Goal: Task Accomplishment & Management: Manage account settings

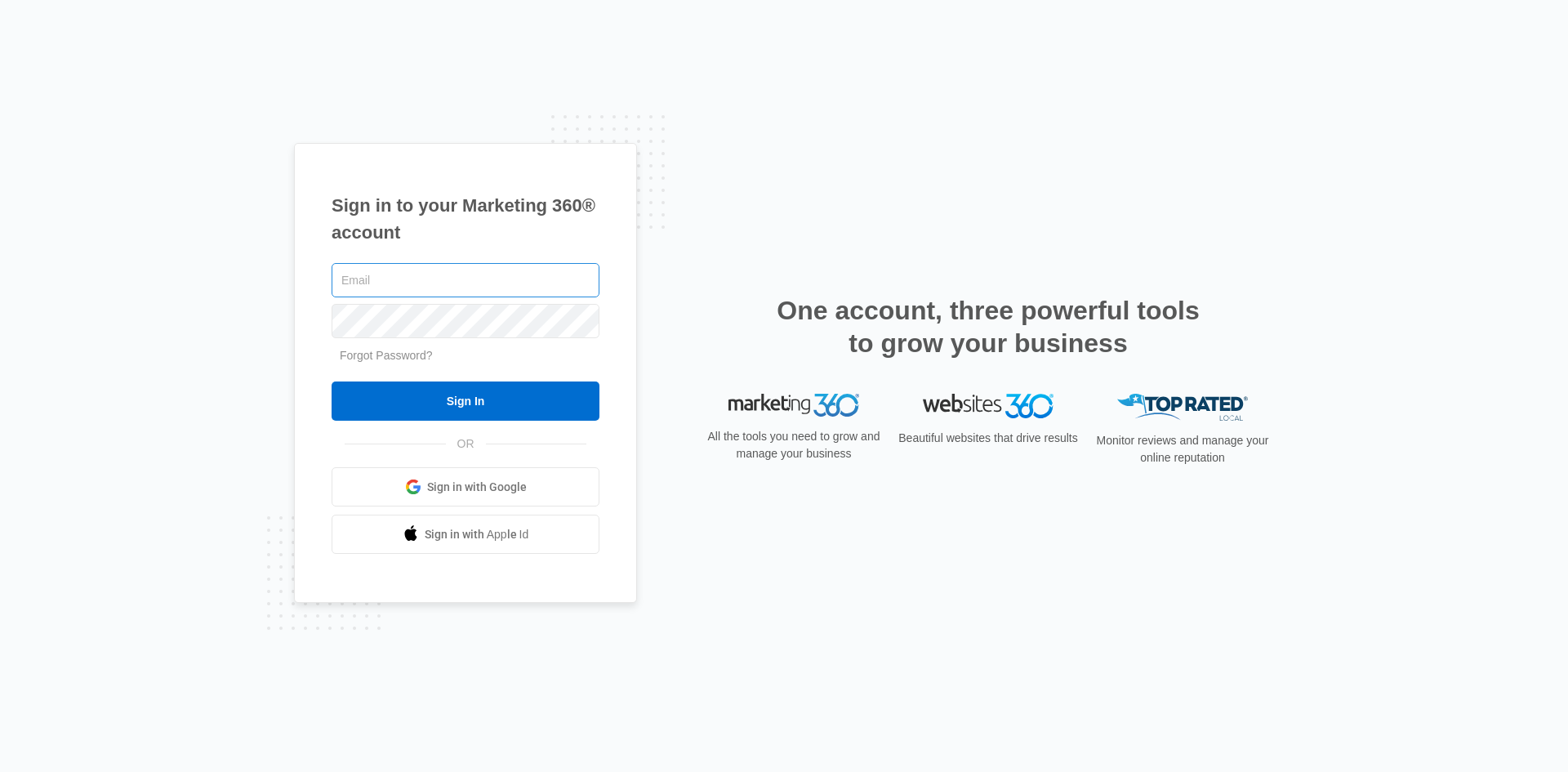
click at [523, 274] on input "text" at bounding box center [465, 280] width 268 height 35
type input "F"
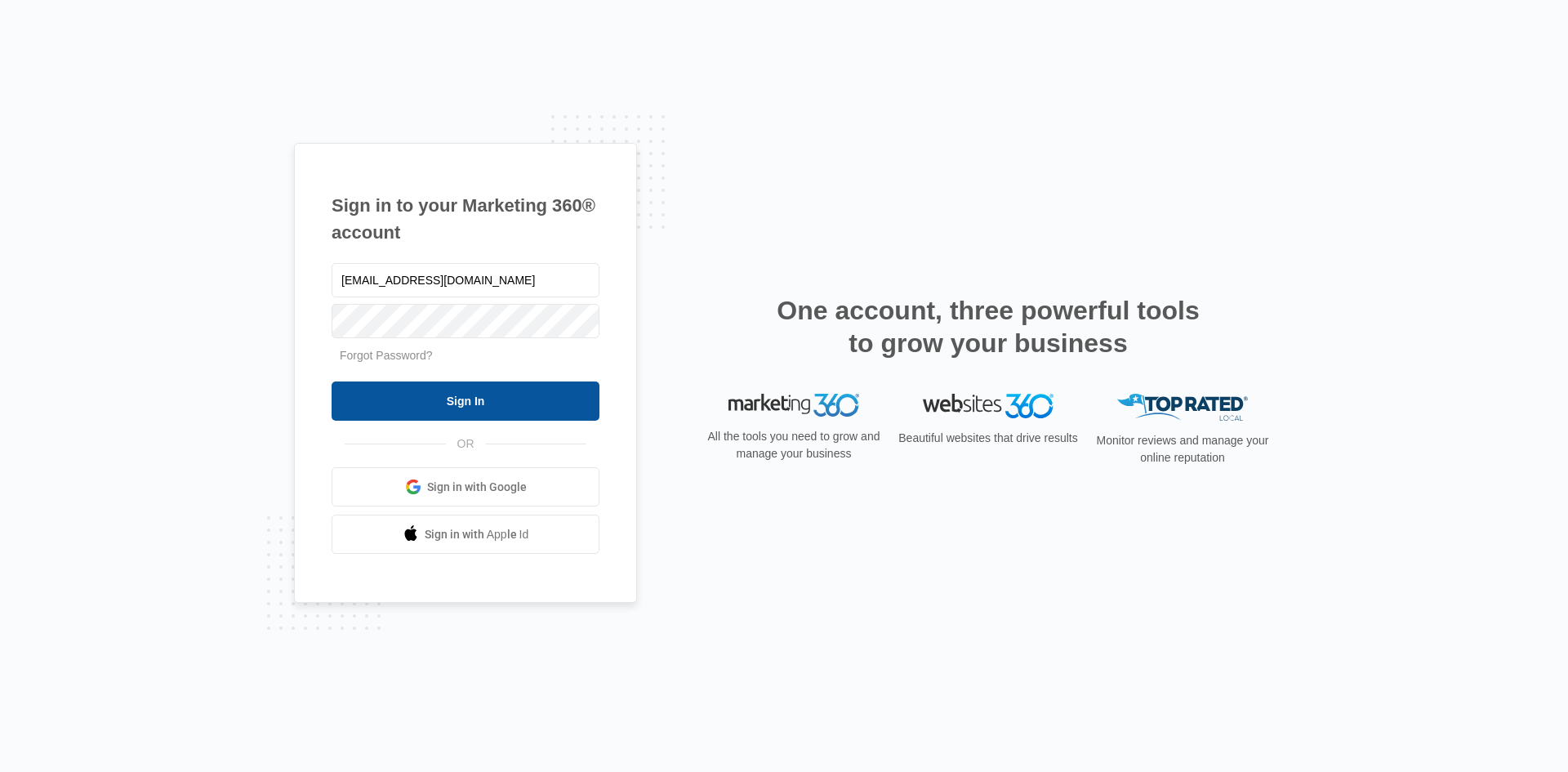
type input "[EMAIL_ADDRESS][DOMAIN_NAME]"
click at [470, 396] on input "Sign In" at bounding box center [465, 400] width 268 height 39
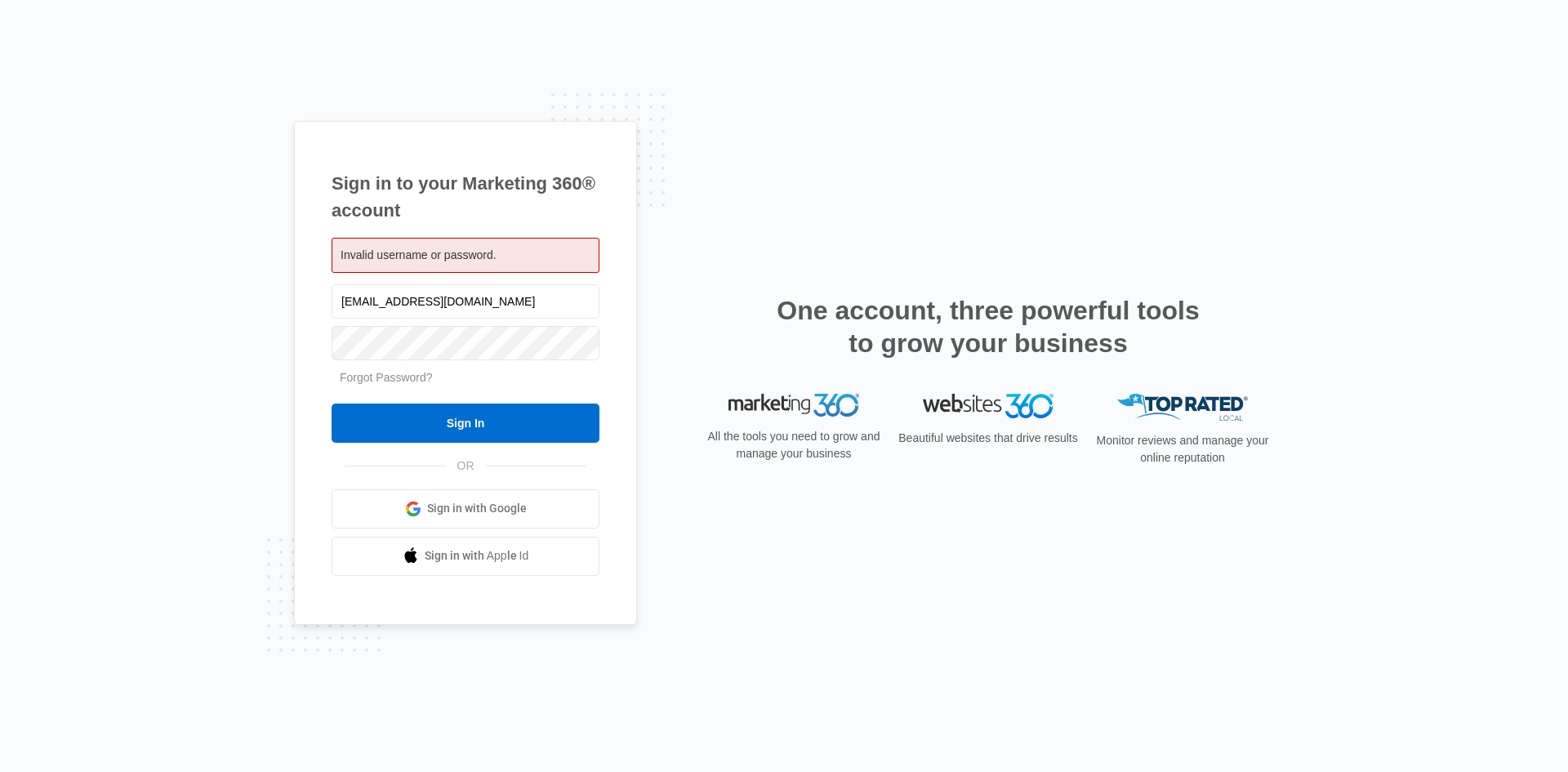
drag, startPoint x: 477, startPoint y: 303, endPoint x: 330, endPoint y: 307, distance: 147.1
click at [330, 307] on div "Sign in to your Marketing 360® account Invalid username or password. [EMAIL_ADD…" at bounding box center [465, 373] width 343 height 504
drag, startPoint x: 346, startPoint y: 301, endPoint x: 711, endPoint y: 219, distance: 374.1
click at [711, 219] on div "Sign in to your Marketing 360® account Invalid username or password. fede@acsev…" at bounding box center [784, 386] width 980 height 531
click at [369, 379] on link "Forgot Password?" at bounding box center [385, 377] width 93 height 13
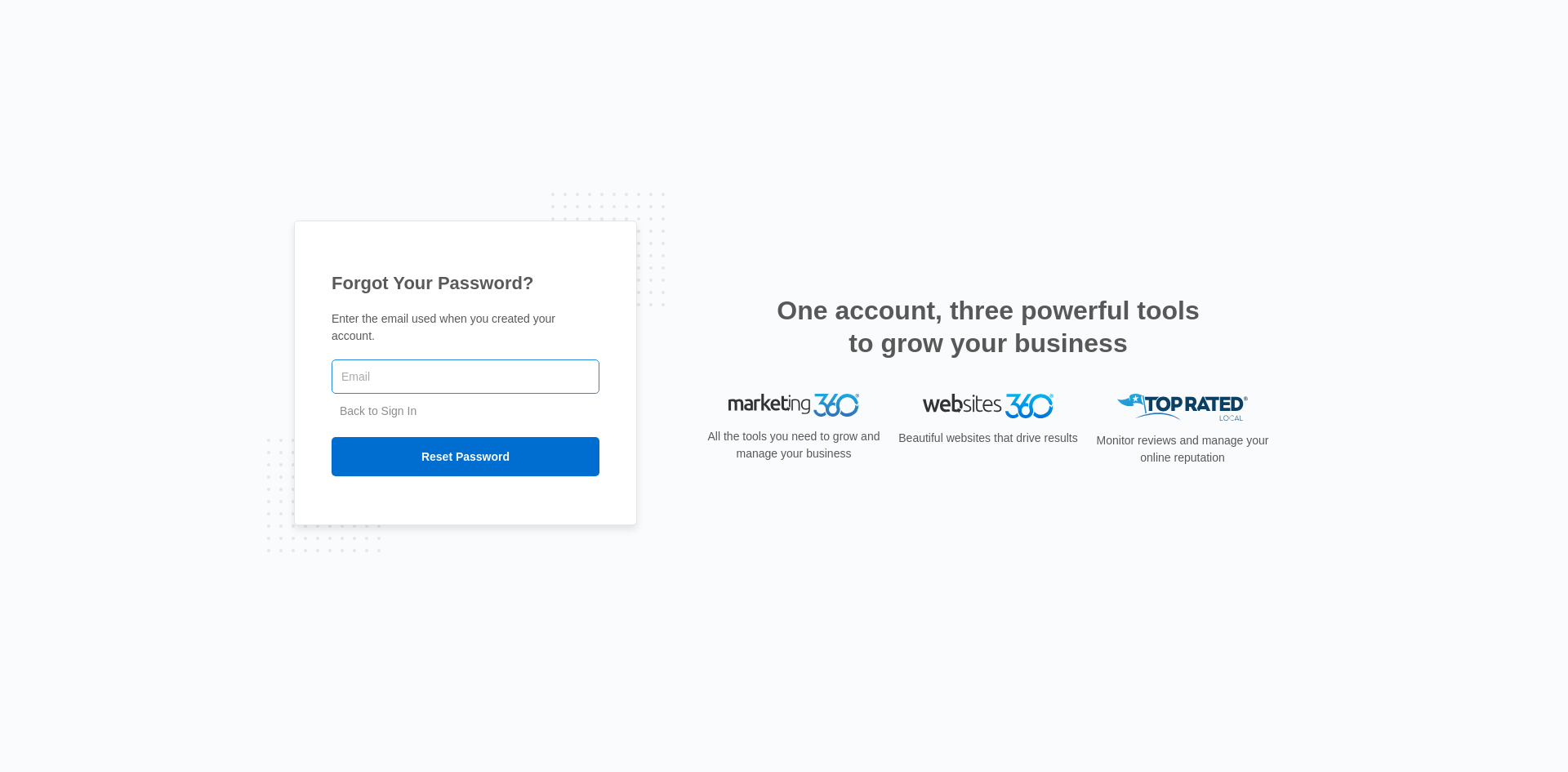
click at [398, 379] on input "text" at bounding box center [465, 377] width 268 height 35
click at [393, 372] on input "text" at bounding box center [465, 377] width 268 height 35
type input "fede@acserviceshvac.com"
click at [484, 407] on span "Back to Sign In" at bounding box center [465, 412] width 268 height 17
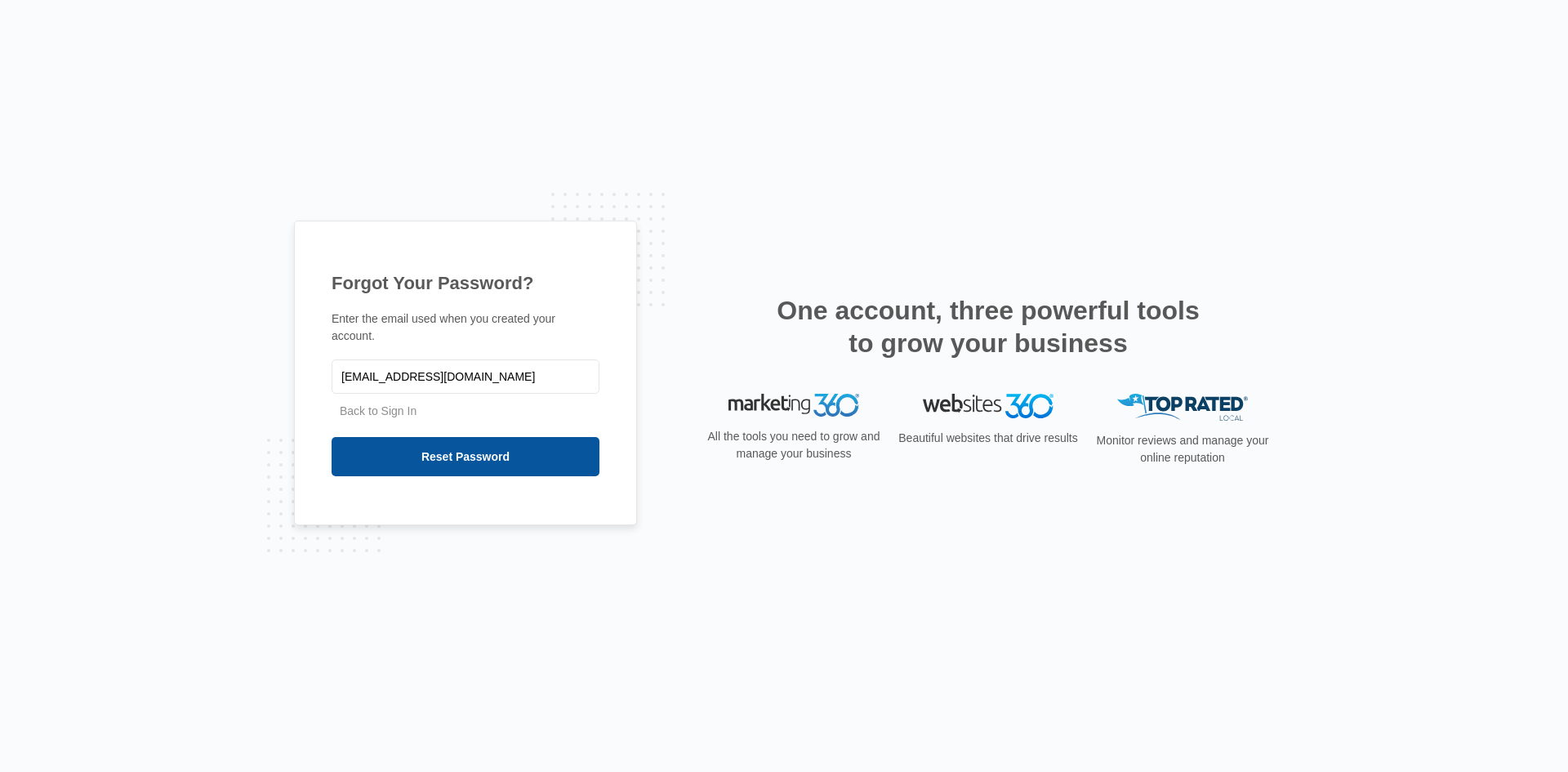
click at [476, 441] on input "Reset Password" at bounding box center [465, 456] width 268 height 39
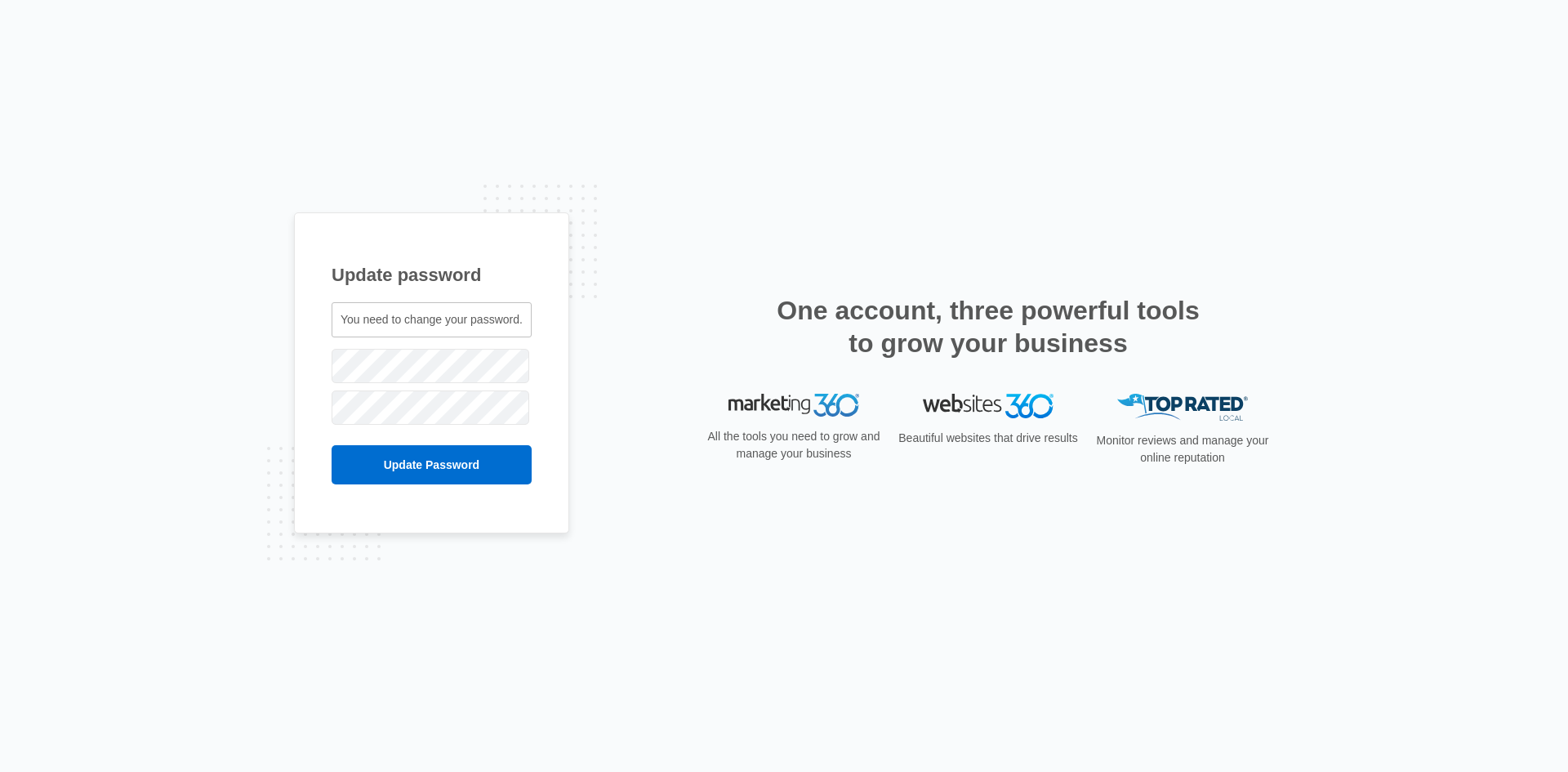
click at [482, 324] on span "You need to change your password." at bounding box center [432, 319] width 182 height 13
click at [616, 345] on div "Update password You need to change your password. [EMAIL_ADDRESS][DOMAIN_NAME]" at bounding box center [784, 386] width 980 height 347
click at [392, 484] on input "Update Password" at bounding box center [432, 465] width 200 height 39
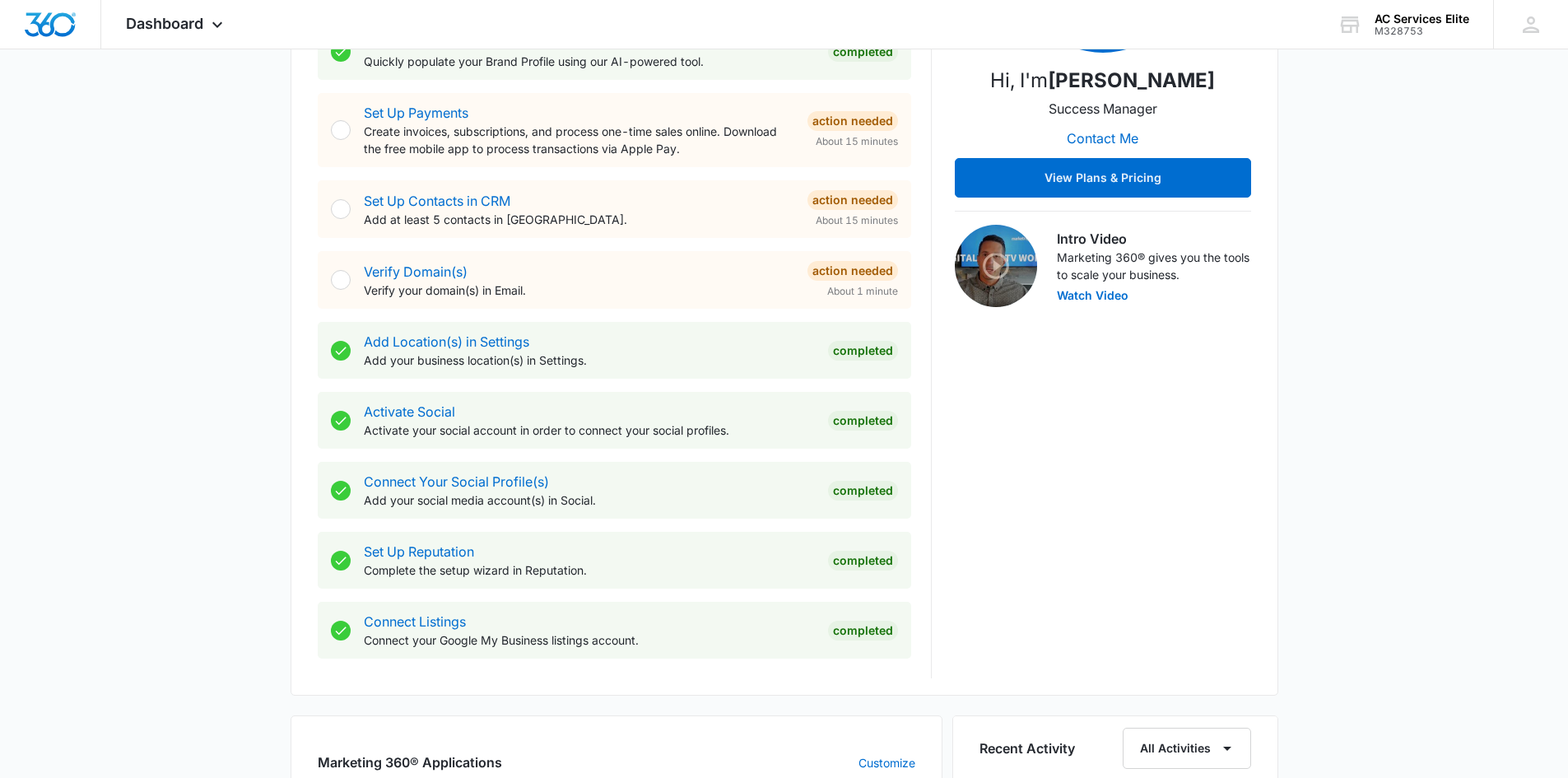
scroll to position [329, 0]
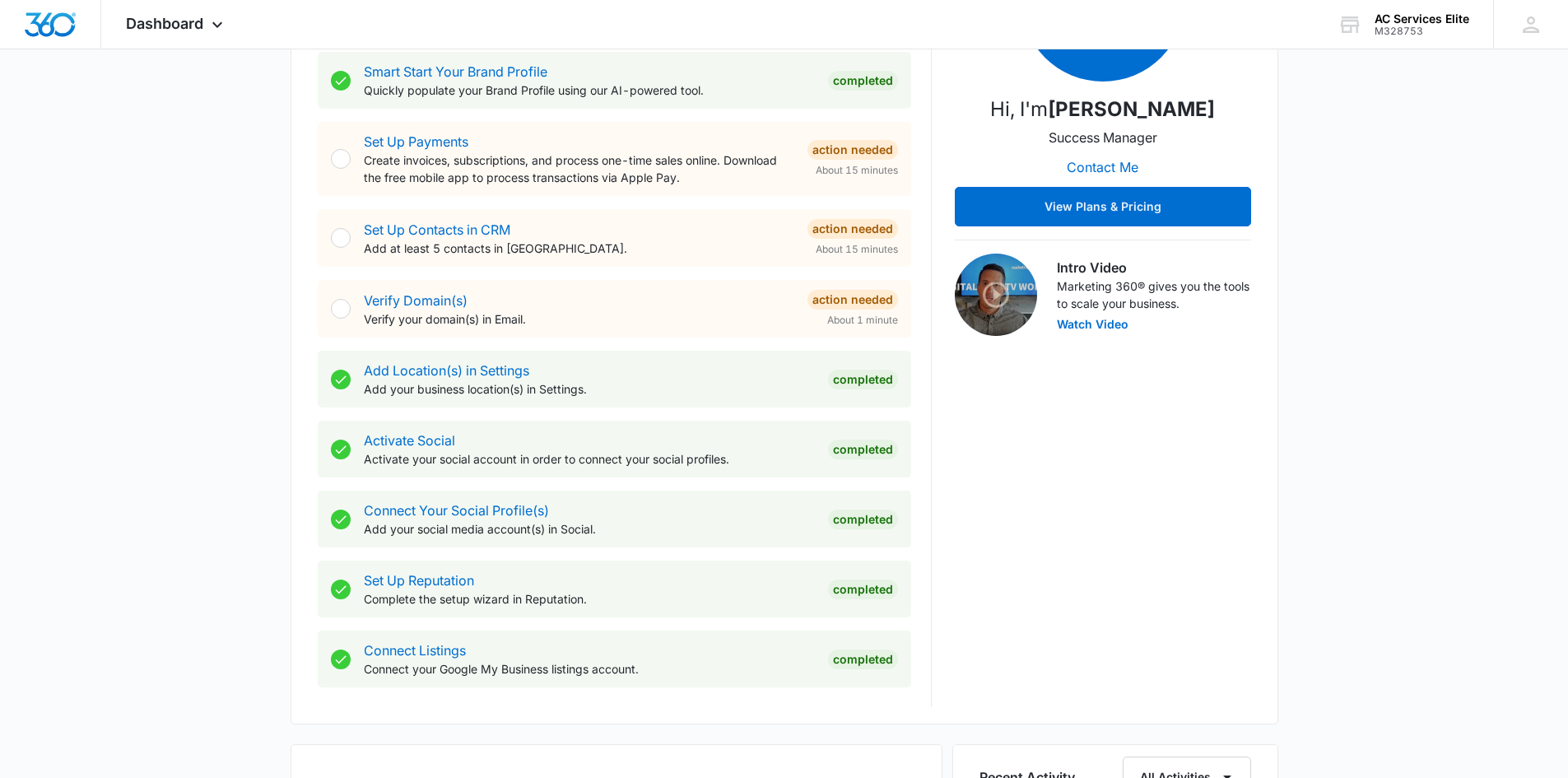
click at [417, 311] on p "Verify your domain(s) in Email." at bounding box center [579, 319] width 430 height 18
click at [420, 302] on link "Verify Domain(s)" at bounding box center [416, 300] width 104 height 17
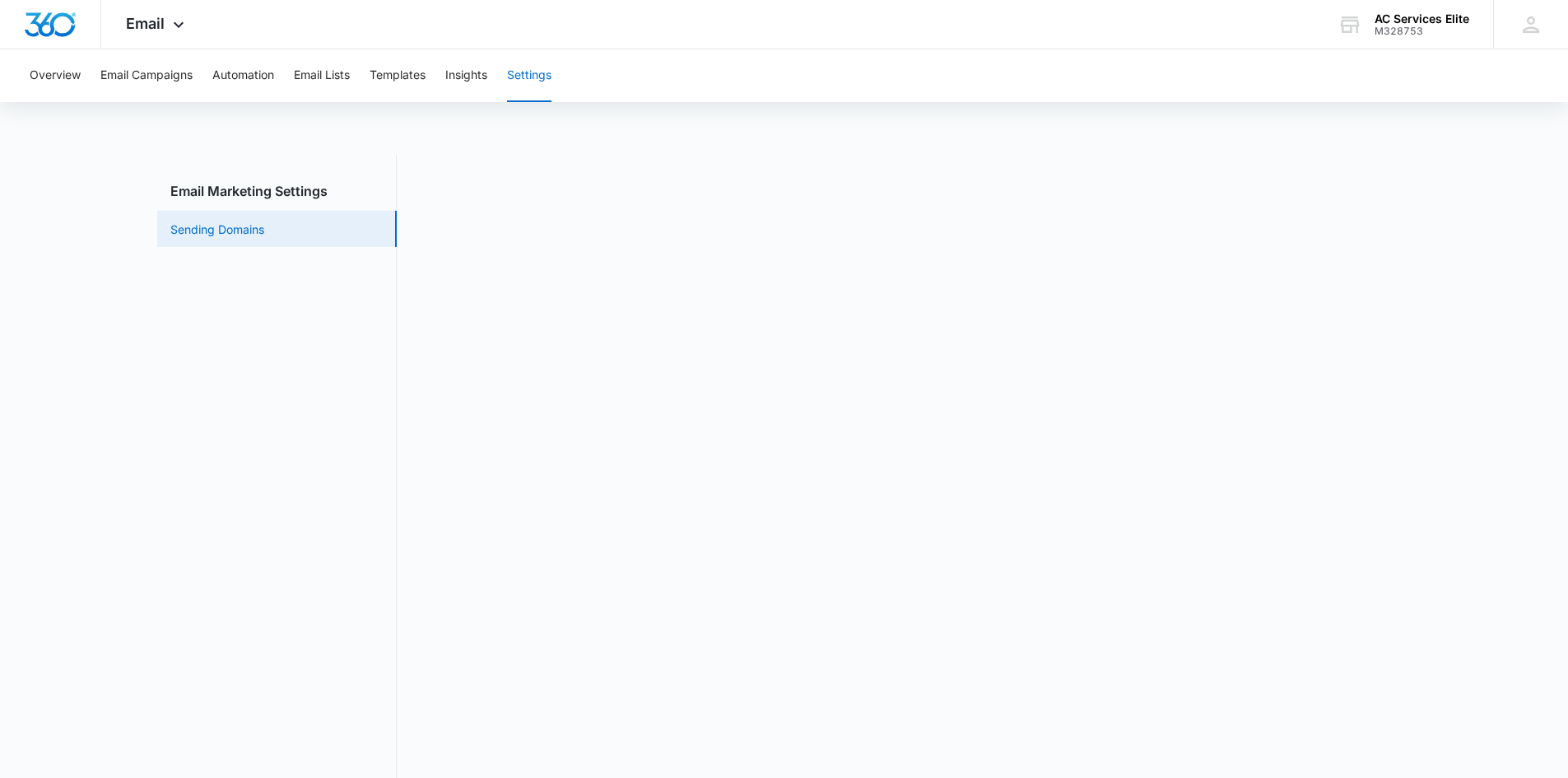
click at [238, 232] on link "Sending Domains" at bounding box center [217, 229] width 94 height 18
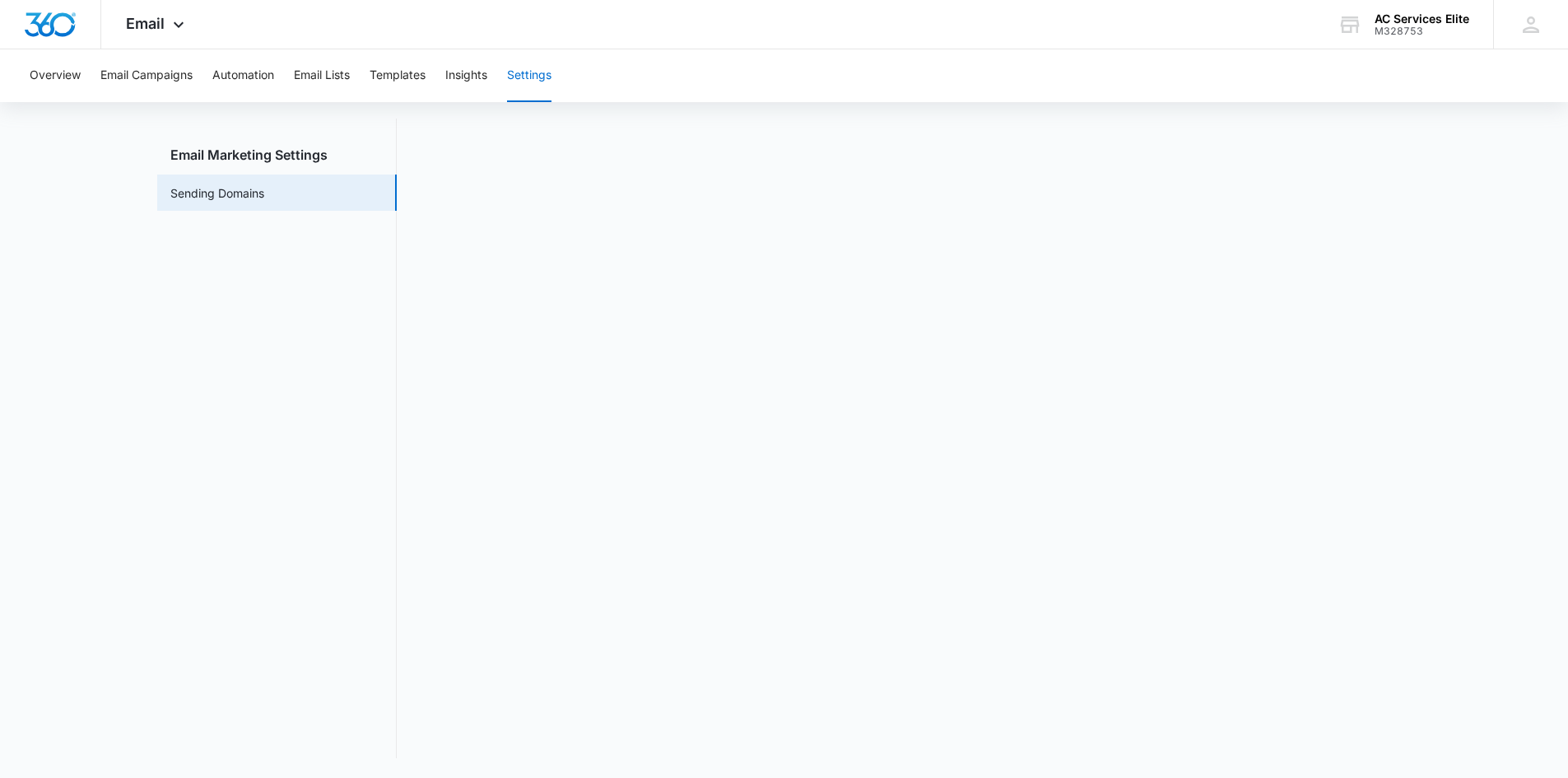
click at [294, 289] on nav "Email Marketing Settings Sending Domains" at bounding box center [277, 438] width 240 height 640
